Goal: Navigation & Orientation: Find specific page/section

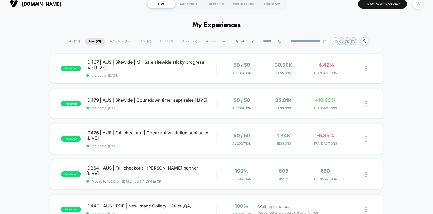
scroll to position [5, 0]
click at [111, 136] on span "ID476 | AUS | Full checkout | Checkout validation sept sales [LIVE] Click to ed…" at bounding box center [151, 135] width 130 height 11
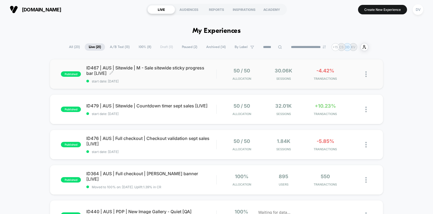
click at [132, 75] on span "ID467 | AUS | Sitewide | M - Sale sitewide sticky progress bar [LIVE] Click to …" at bounding box center [151, 70] width 130 height 11
click at [413, 11] on button "DV" at bounding box center [418, 9] width 14 height 11
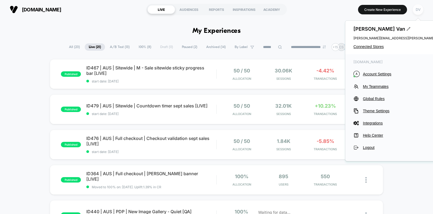
click at [418, 12] on div "DV" at bounding box center [418, 9] width 11 height 11
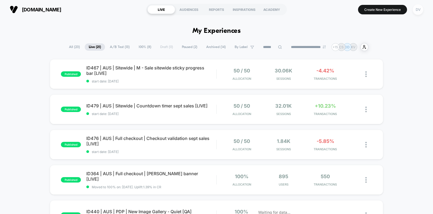
click at [418, 12] on div "DV" at bounding box center [418, 9] width 11 height 11
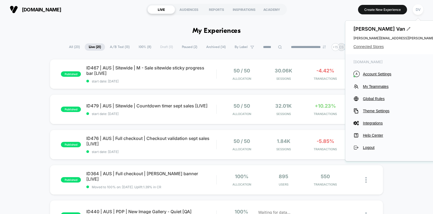
click at [368, 45] on span "Connected Stores" at bounding box center [407, 46] width 107 height 4
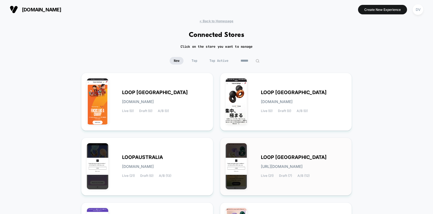
click at [303, 166] on span "[URL][DOMAIN_NAME]" at bounding box center [282, 166] width 42 height 4
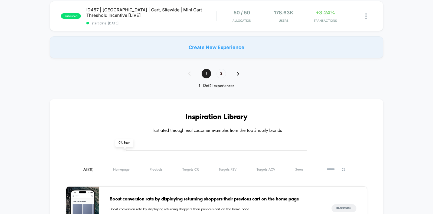
scroll to position [445, 0]
click at [233, 70] on div "1 2" at bounding box center [216, 73] width 67 height 9
click at [238, 76] on div "1 2" at bounding box center [216, 73] width 67 height 9
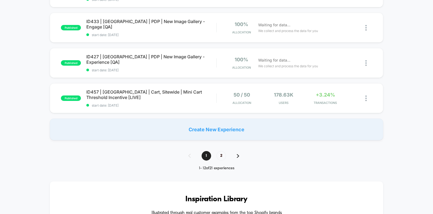
scroll to position [361, 0]
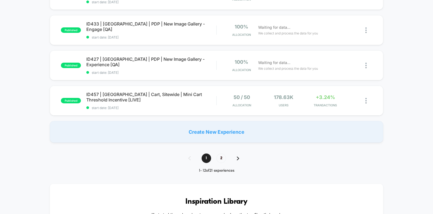
click at [236, 157] on div "1 2" at bounding box center [216, 157] width 67 height 9
click at [221, 158] on span "2" at bounding box center [221, 157] width 9 height 9
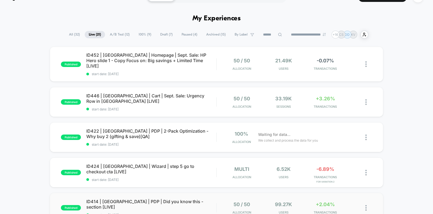
scroll to position [0, 0]
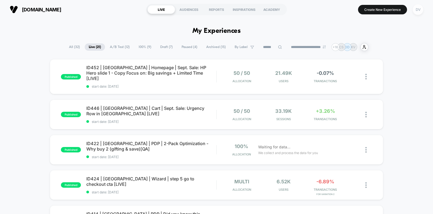
click at [418, 10] on div "DV" at bounding box center [418, 9] width 11 height 11
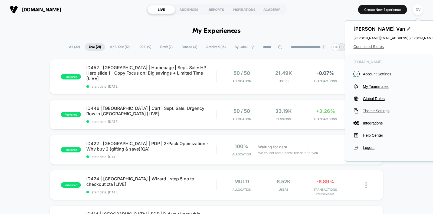
click at [365, 46] on span "Connected Stores" at bounding box center [407, 46] width 107 height 4
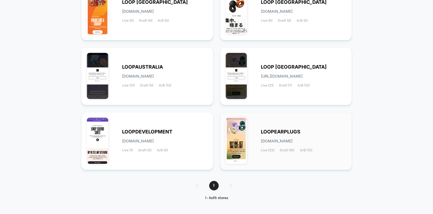
click at [271, 130] on span "LOOPEARPLUGS" at bounding box center [281, 132] width 40 height 4
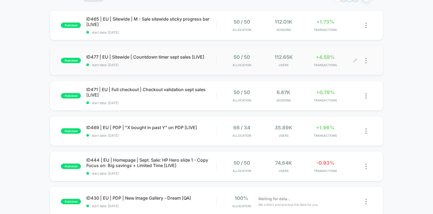
scroll to position [49, 0]
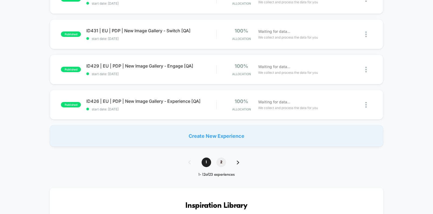
click at [222, 164] on span "2" at bounding box center [221, 161] width 9 height 9
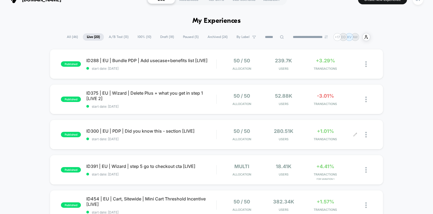
scroll to position [9, 0]
